Goal: Navigation & Orientation: Find specific page/section

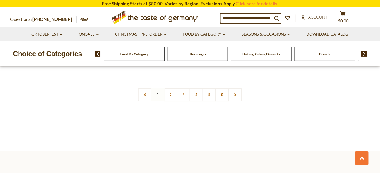
scroll to position [1038, 0]
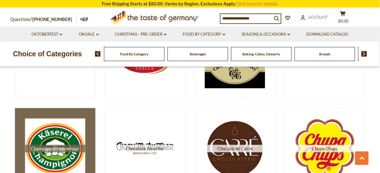
click at [69, 135] on img at bounding box center [55, 148] width 60 height 60
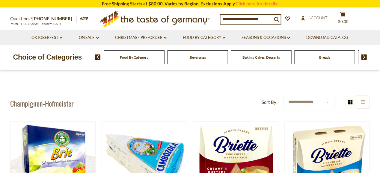
click at [146, 20] on icon ".st0{fill:#EDD300;} .st1{fill:#D33E21;}" at bounding box center [155, 19] width 112 height 22
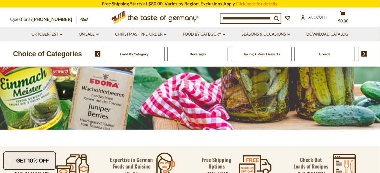
scroll to position [115, 0]
